Goal: Information Seeking & Learning: Learn about a topic

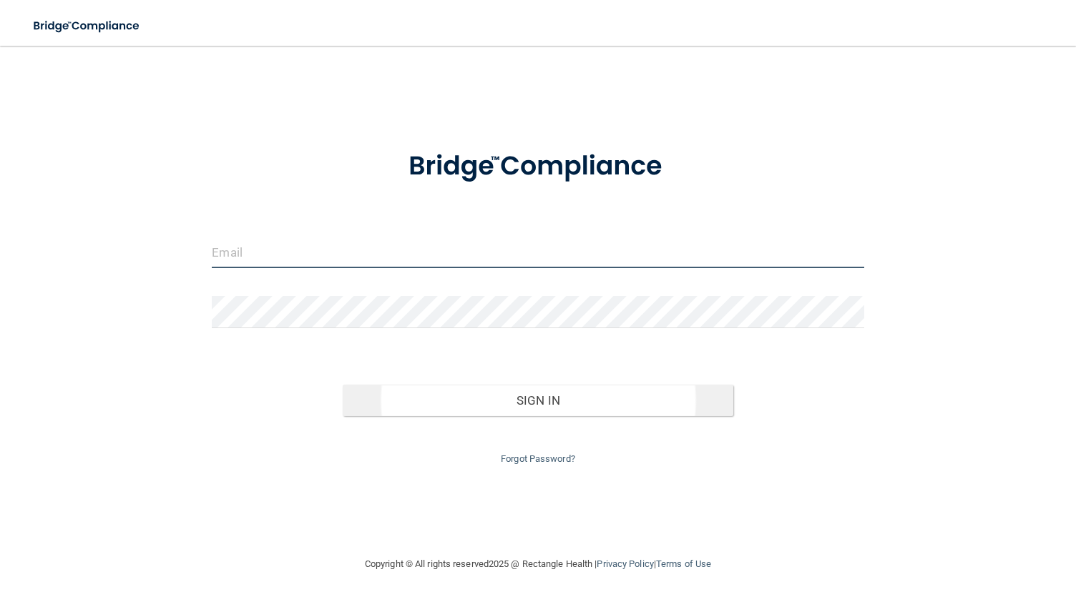
type input "[EMAIL_ADDRESS][DOMAIN_NAME]"
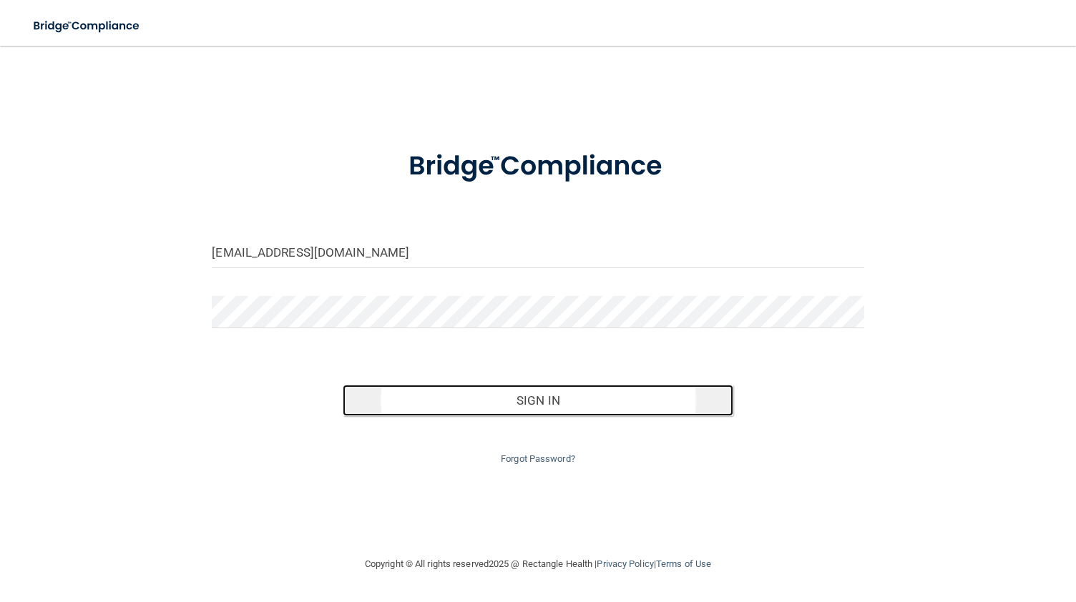
click at [495, 401] on button "Sign In" at bounding box center [538, 400] width 391 height 31
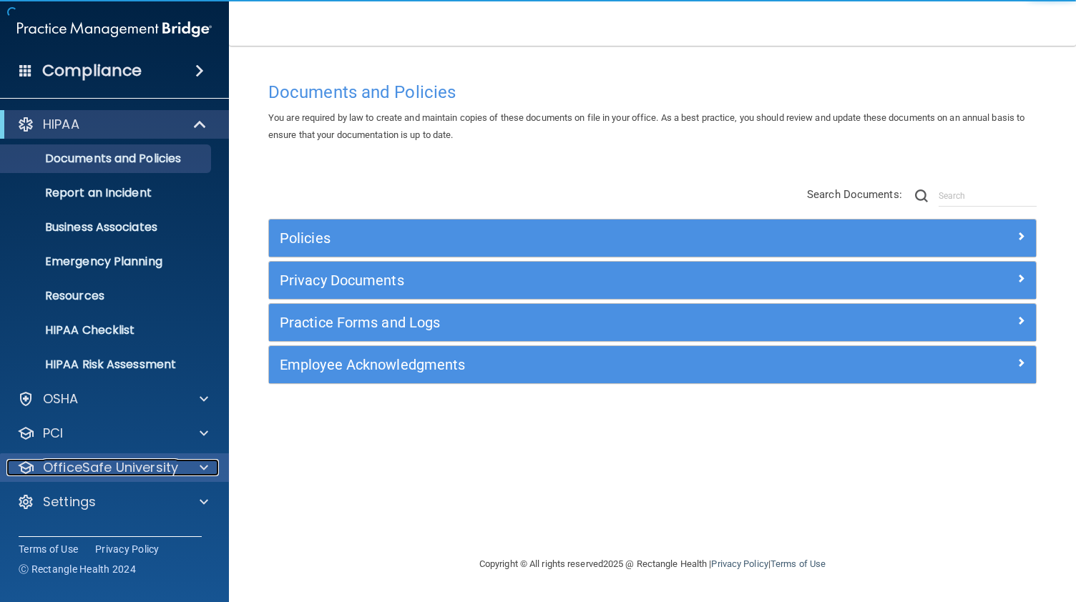
click at [200, 464] on span at bounding box center [204, 467] width 9 height 17
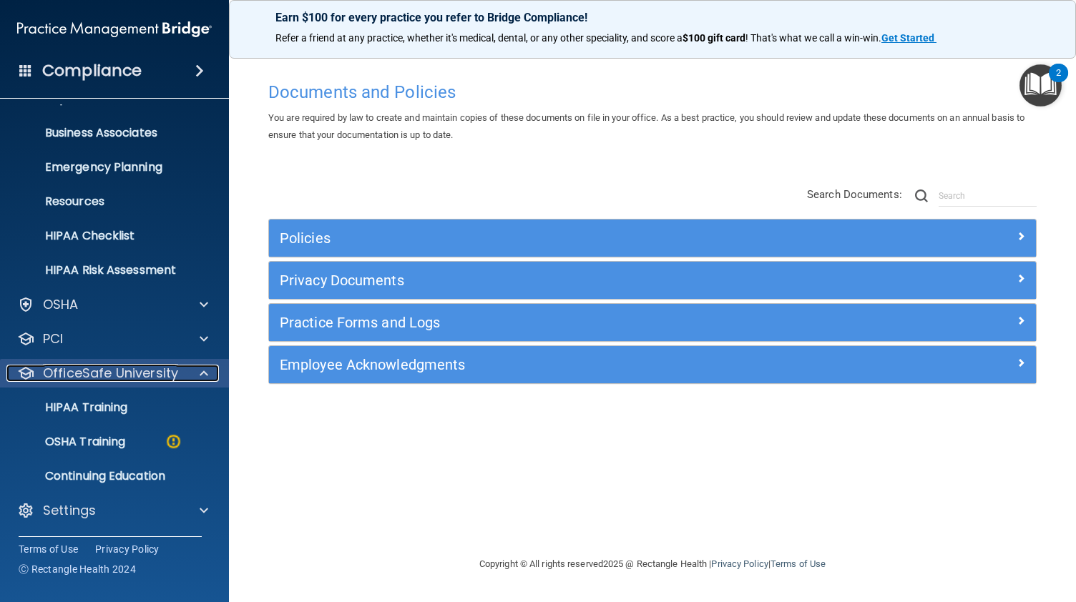
scroll to position [89, 0]
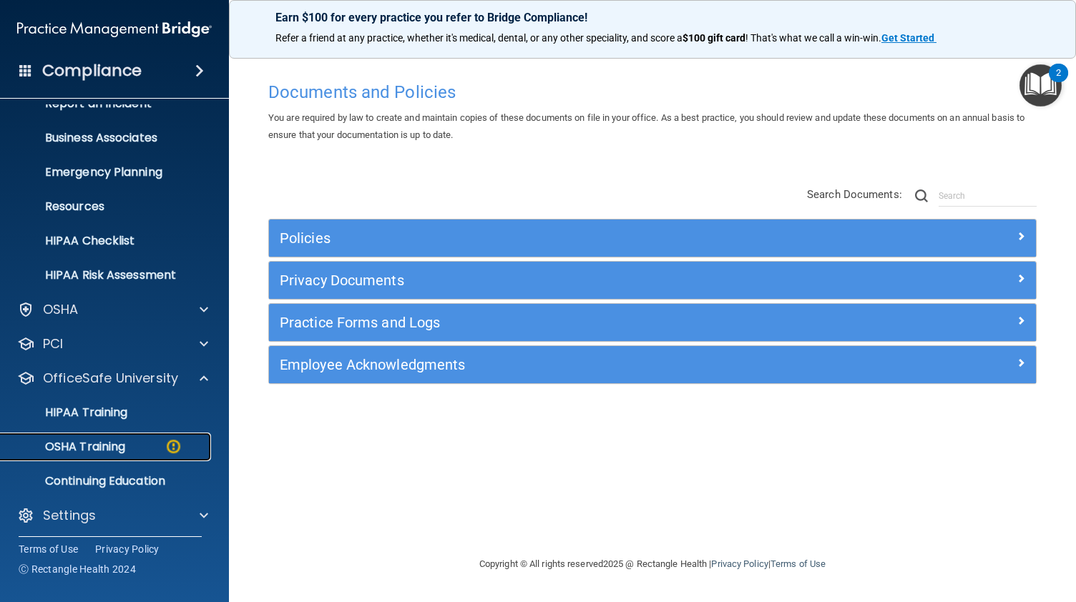
click at [115, 448] on p "OSHA Training" at bounding box center [67, 447] width 116 height 14
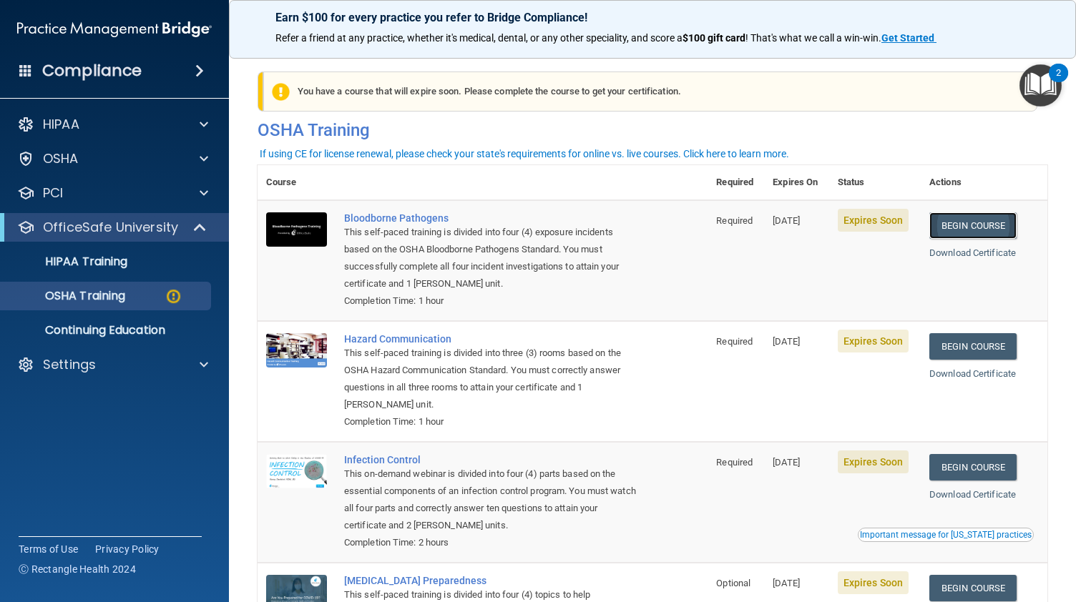
click at [966, 230] on link "Begin Course" at bounding box center [972, 225] width 87 height 26
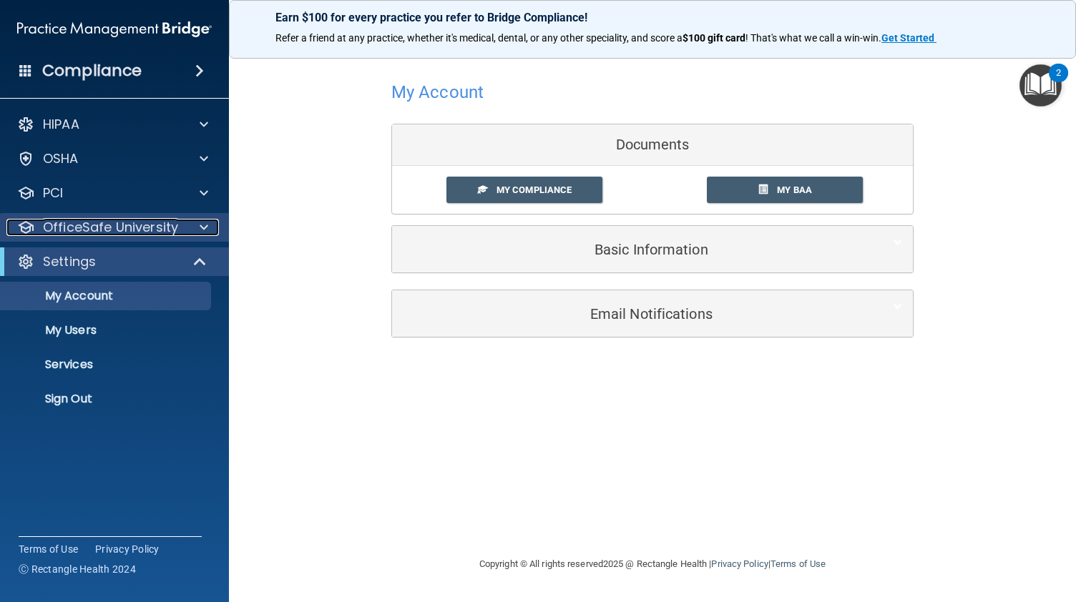
click at [149, 227] on p "OfficeSafe University" at bounding box center [110, 227] width 135 height 17
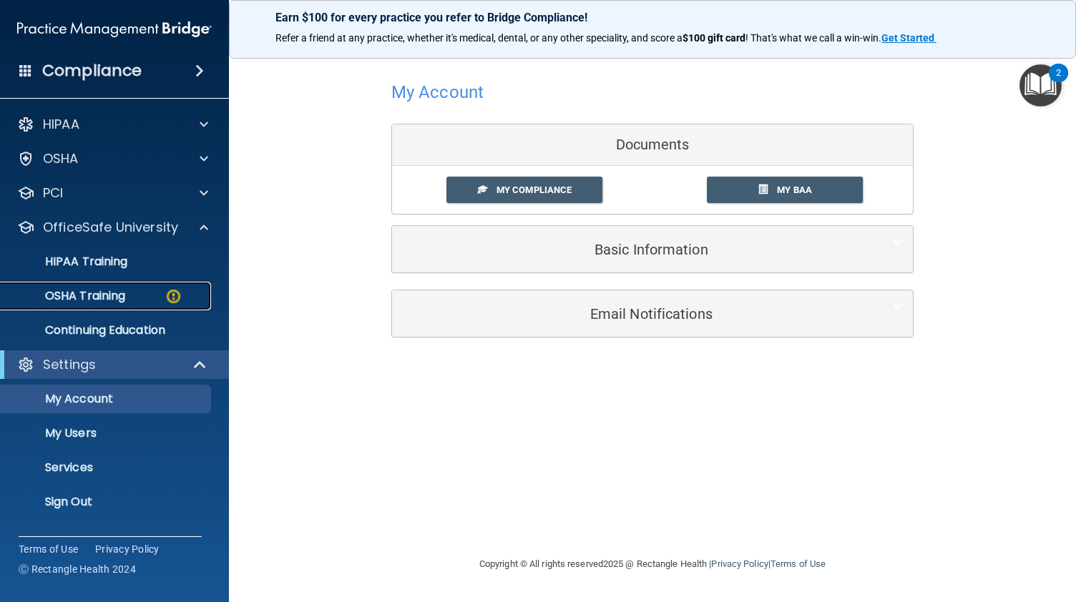
click at [137, 306] on link "OSHA Training" at bounding box center [98, 296] width 225 height 29
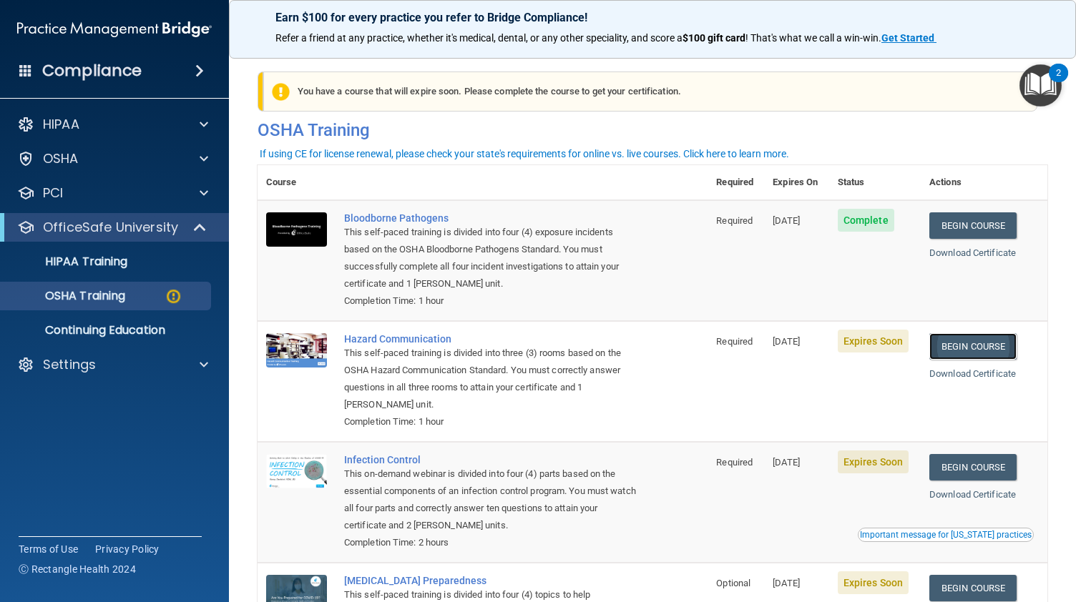
click at [979, 354] on link "Begin Course" at bounding box center [972, 346] width 87 height 26
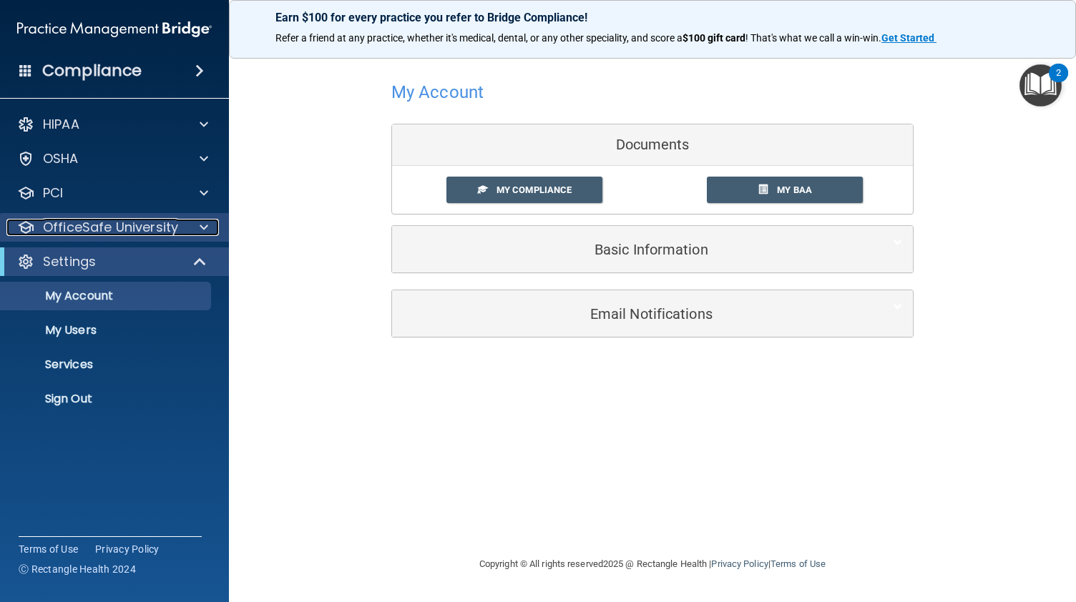
click at [153, 235] on p "OfficeSafe University" at bounding box center [110, 227] width 135 height 17
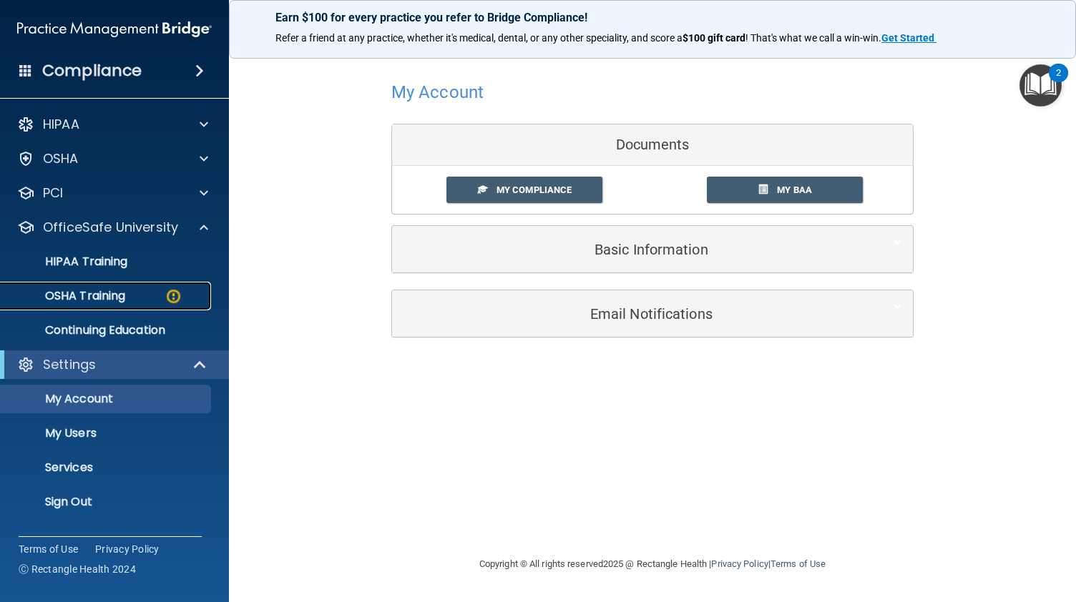
click at [148, 295] on div "OSHA Training" at bounding box center [106, 296] width 195 height 14
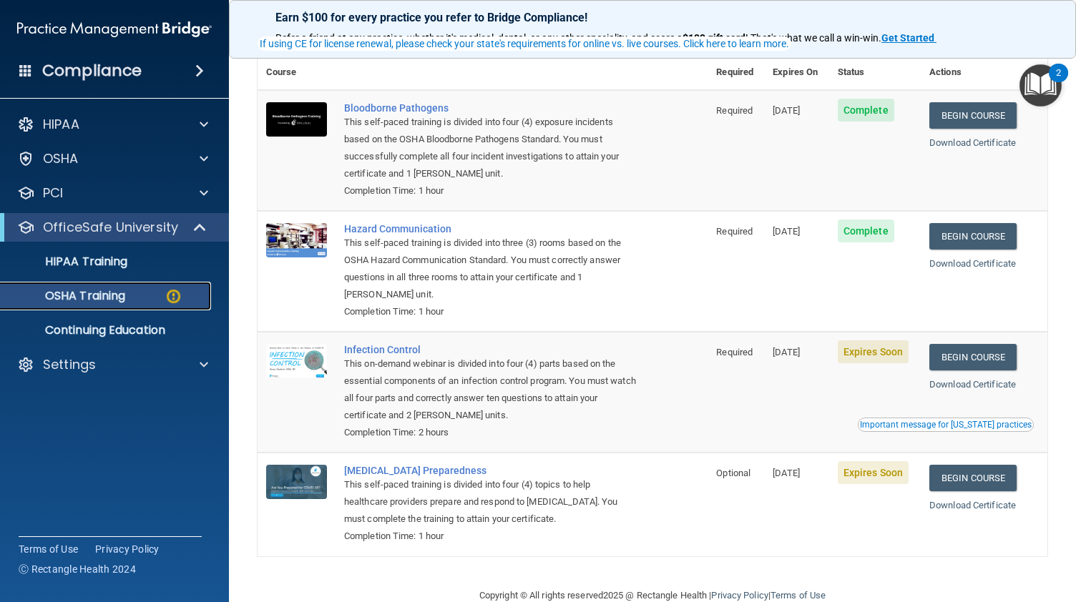
scroll to position [139, 0]
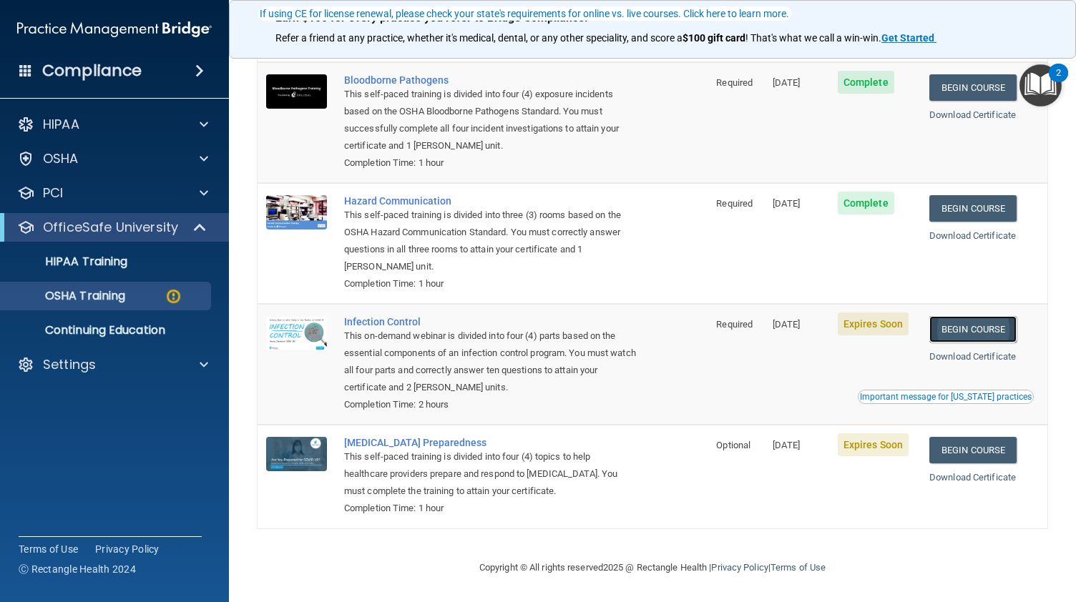
click at [973, 329] on link "Begin Course" at bounding box center [972, 329] width 87 height 26
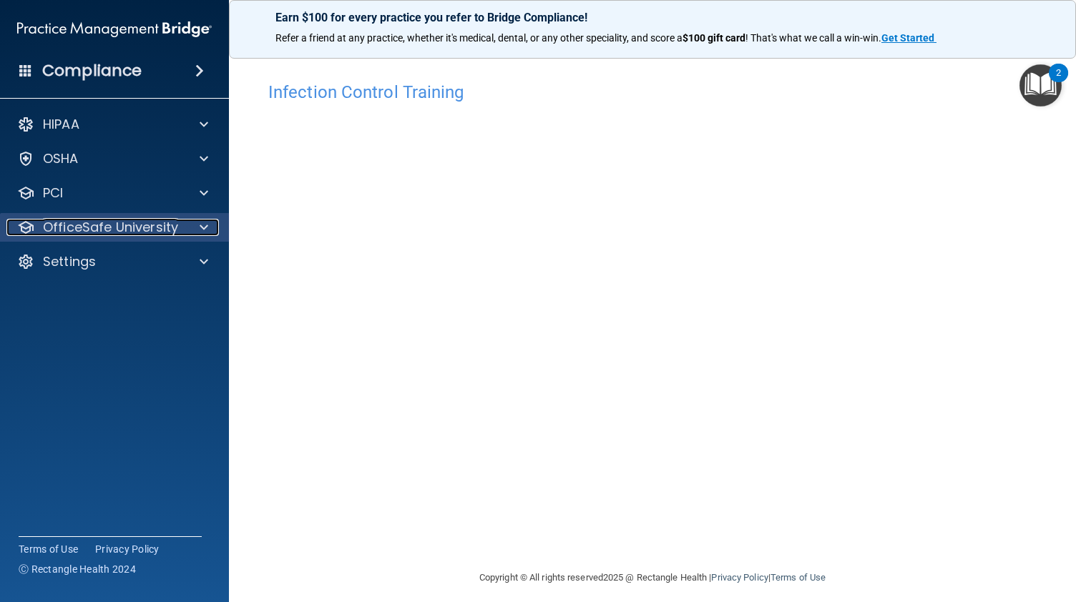
click at [127, 230] on p "OfficeSafe University" at bounding box center [110, 227] width 135 height 17
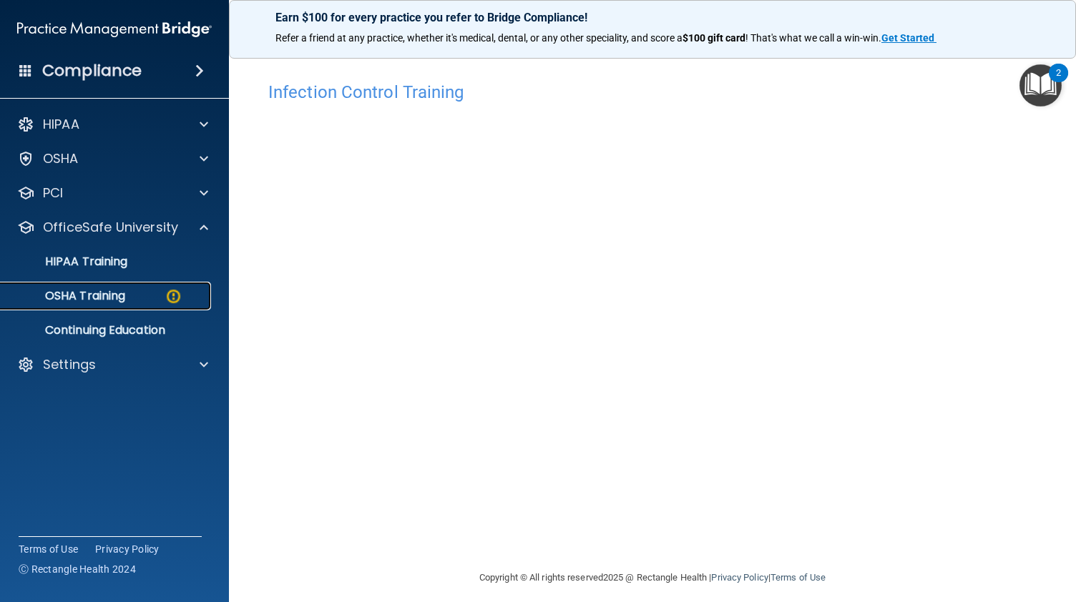
click at [122, 303] on p "OSHA Training" at bounding box center [67, 296] width 116 height 14
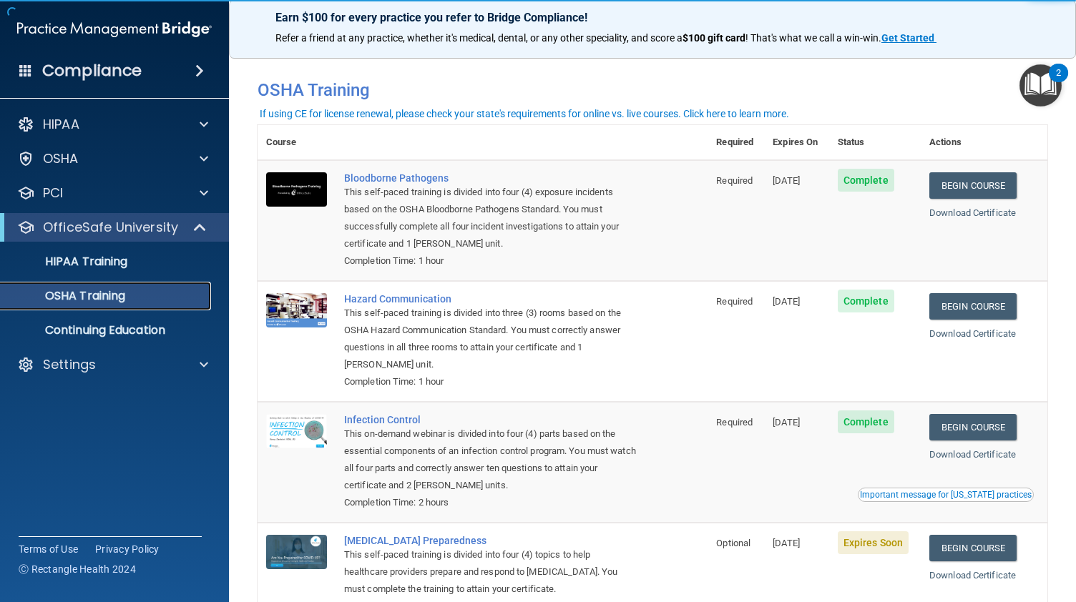
scroll to position [99, 0]
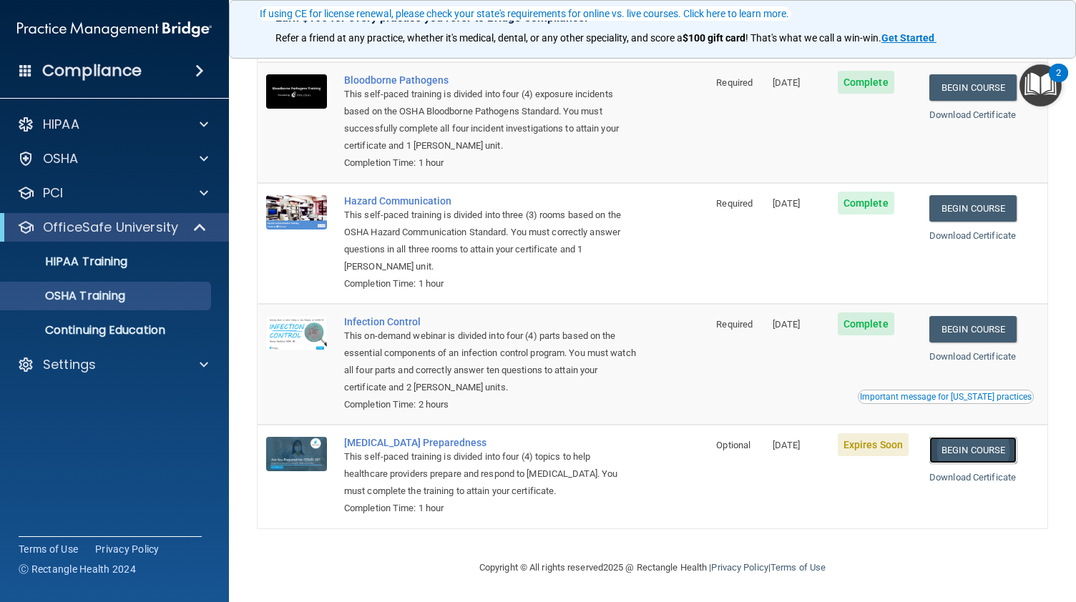
click at [985, 459] on link "Begin Course" at bounding box center [972, 450] width 87 height 26
click at [964, 458] on link "Begin Course" at bounding box center [972, 450] width 87 height 26
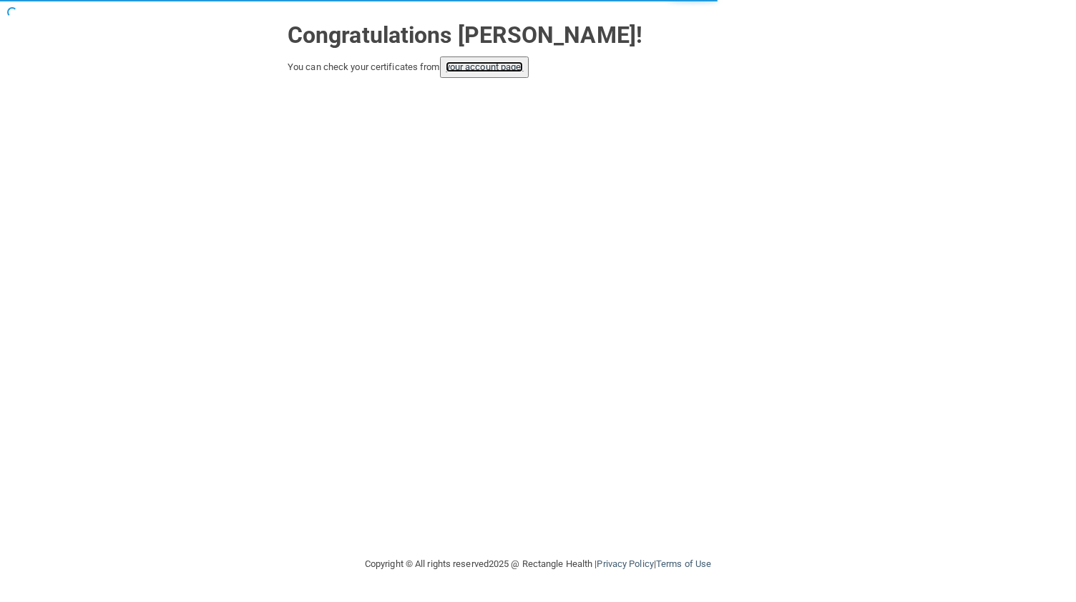
click at [497, 63] on link "your account page!" at bounding box center [485, 67] width 78 height 11
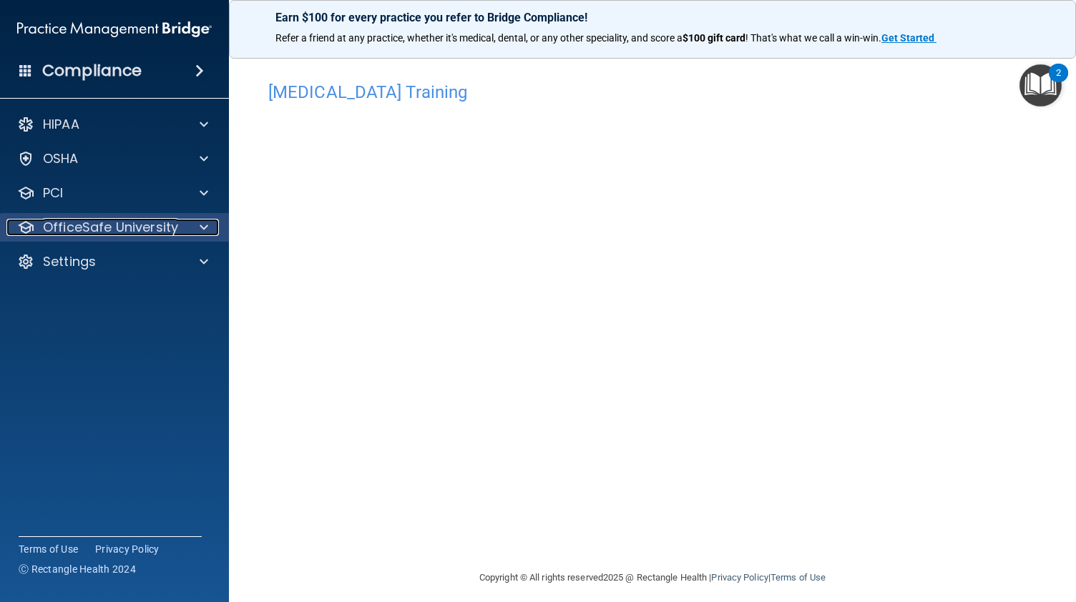
click at [106, 230] on p "OfficeSafe University" at bounding box center [110, 227] width 135 height 17
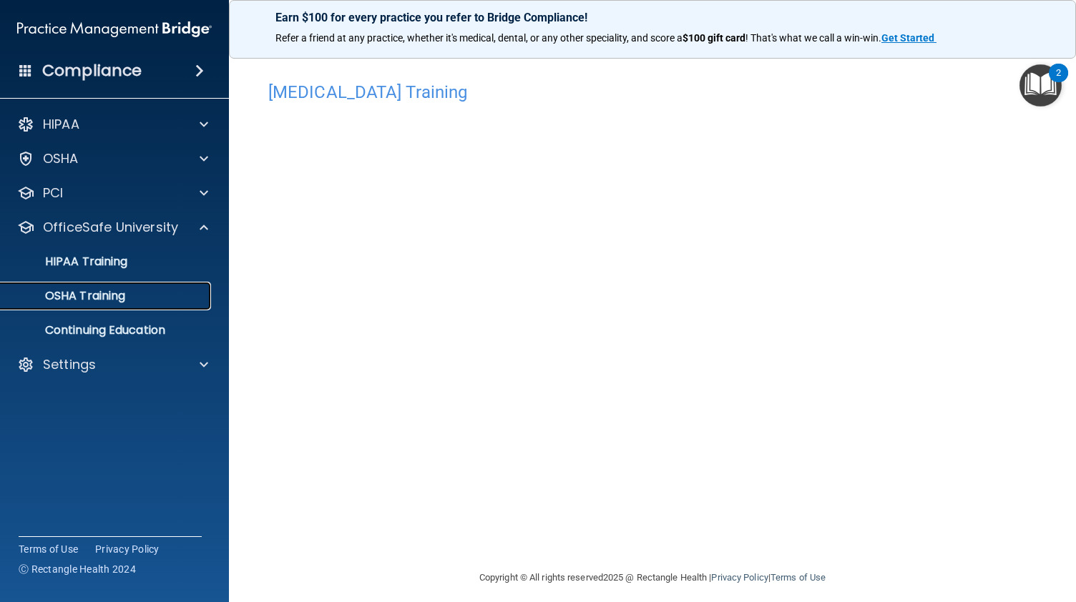
click at [124, 299] on p "OSHA Training" at bounding box center [67, 296] width 116 height 14
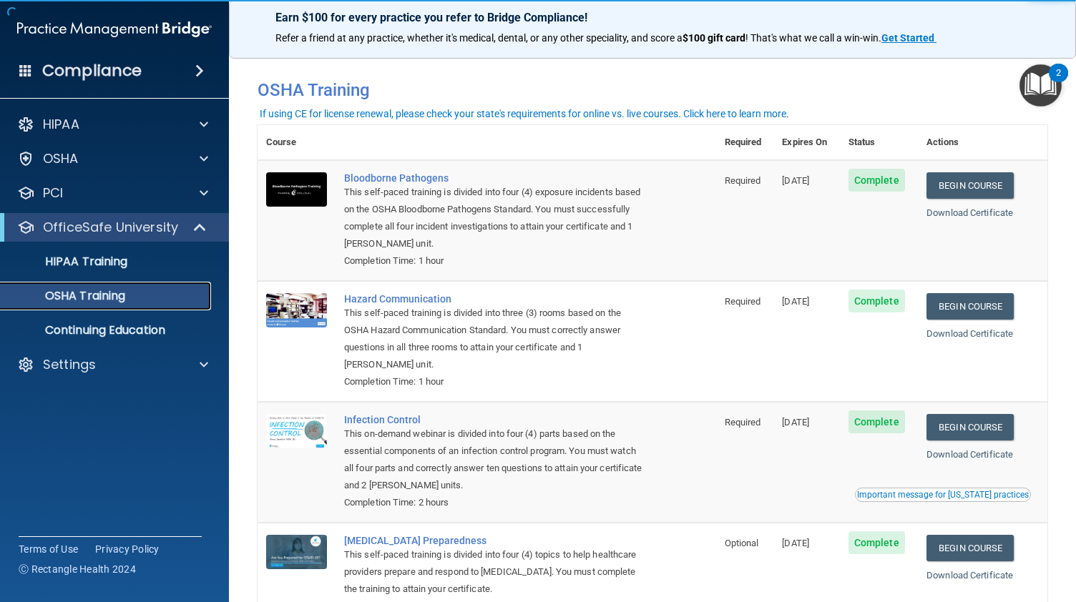
scroll to position [99, 0]
